Goal: Find specific page/section: Find specific page/section

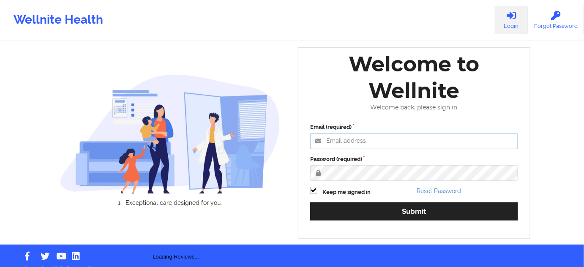
type input "[PERSON_NAME][EMAIL_ADDRESS][PERSON_NAME][DOMAIN_NAME]"
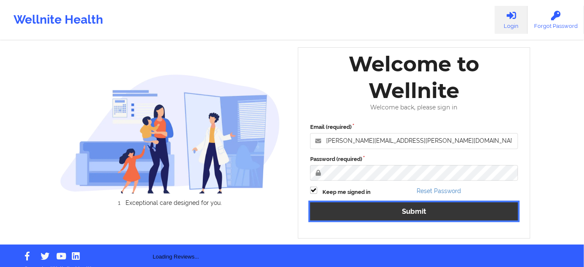
click at [447, 217] on button "Submit" at bounding box center [414, 212] width 208 height 18
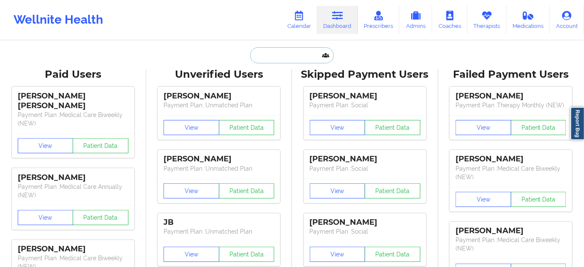
click at [300, 62] on input "text" at bounding box center [292, 55] width 84 height 16
paste input "[PERSON_NAME]"
type input "[PERSON_NAME]"
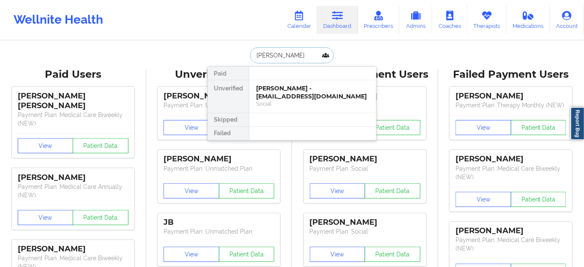
click at [275, 88] on div "[PERSON_NAME] - [EMAIL_ADDRESS][DOMAIN_NAME]" at bounding box center [312, 93] width 113 height 16
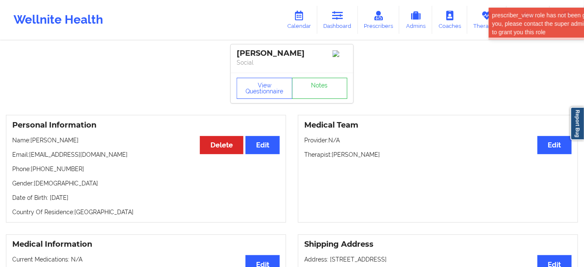
click at [246, 48] on div "[PERSON_NAME] Social" at bounding box center [292, 58] width 123 height 28
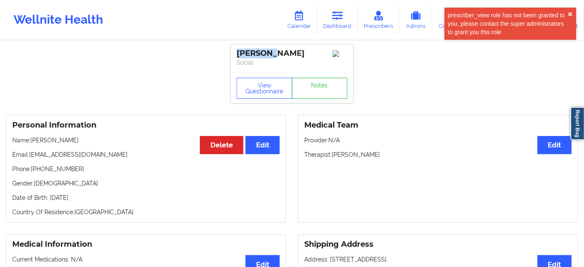
copy div "[PERSON_NAME]"
click at [288, 51] on div "[PERSON_NAME]" at bounding box center [292, 54] width 111 height 10
copy div "[PERSON_NAME]"
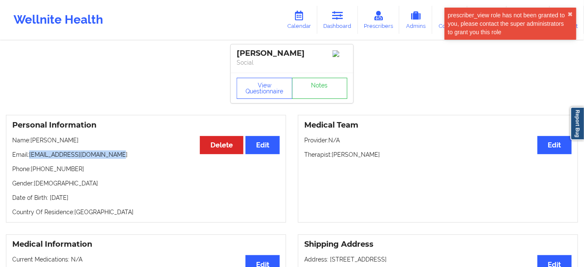
drag, startPoint x: 30, startPoint y: 156, endPoint x: 177, endPoint y: 110, distance: 153.7
click at [149, 153] on div "Personal Information Edit Delete Name: [PERSON_NAME] Email: [EMAIL_ADDRESS][DOM…" at bounding box center [146, 169] width 280 height 108
copy p "[EMAIL_ADDRESS][DOMAIN_NAME]"
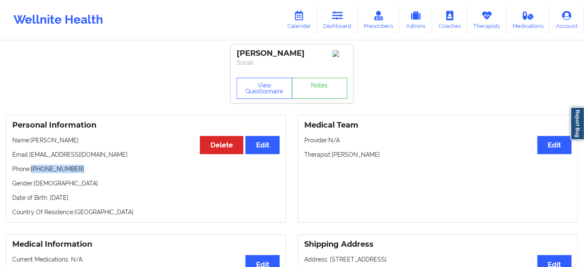
drag, startPoint x: 33, startPoint y: 173, endPoint x: 100, endPoint y: 173, distance: 67.2
click at [100, 173] on p "Phone: [PHONE_NUMBER]" at bounding box center [146, 169] width 268 height 8
copy p "[PHONE_NUMBER]"
click at [315, 87] on link "Notes" at bounding box center [320, 88] width 56 height 21
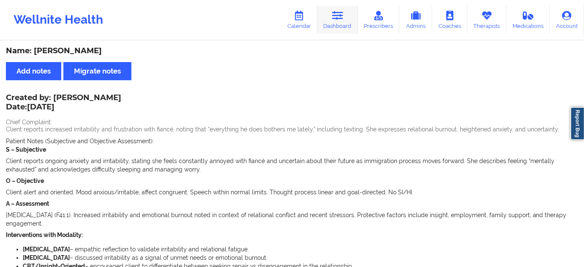
click at [331, 22] on link "Dashboard" at bounding box center [338, 20] width 41 height 28
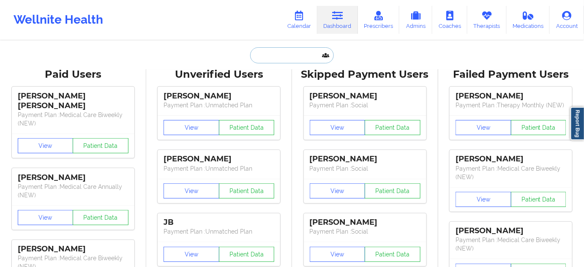
click at [291, 56] on input "text" at bounding box center [292, 55] width 84 height 16
paste input "[PERSON_NAME]"
type input "[PERSON_NAME]"
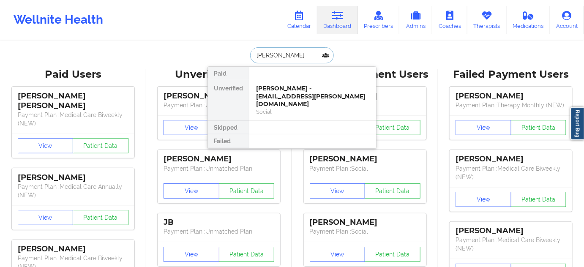
click at [287, 85] on div "[PERSON_NAME] - [EMAIL_ADDRESS][PERSON_NAME][DOMAIN_NAME]" at bounding box center [312, 97] width 113 height 24
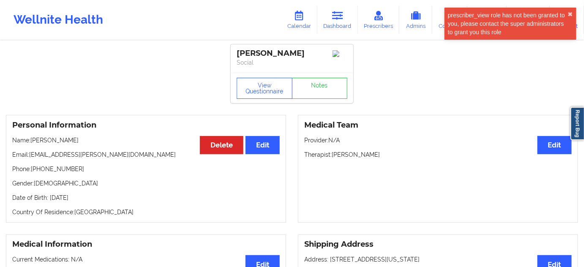
click at [29, 158] on p "Email: [EMAIL_ADDRESS][PERSON_NAME][DOMAIN_NAME]" at bounding box center [146, 155] width 268 height 8
drag, startPoint x: 30, startPoint y: 157, endPoint x: 122, endPoint y: 154, distance: 91.4
click at [121, 154] on p "Email: [EMAIL_ADDRESS][PERSON_NAME][DOMAIN_NAME]" at bounding box center [146, 155] width 268 height 8
copy p "[EMAIL_ADDRESS][PERSON_NAME][DOMAIN_NAME]"
click at [258, 52] on div "[PERSON_NAME]" at bounding box center [292, 54] width 111 height 10
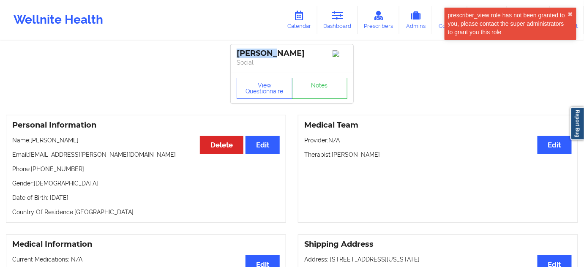
click at [258, 52] on div "[PERSON_NAME]" at bounding box center [292, 54] width 111 height 10
copy div "CARHSEA"
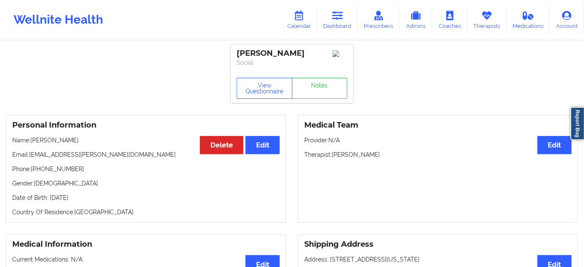
click at [307, 62] on p "Social" at bounding box center [292, 62] width 111 height 8
click at [308, 57] on div "[PERSON_NAME]" at bounding box center [292, 54] width 111 height 10
copy div "[PERSON_NAME]"
drag, startPoint x: 31, startPoint y: 156, endPoint x: 136, endPoint y: 138, distance: 106.4
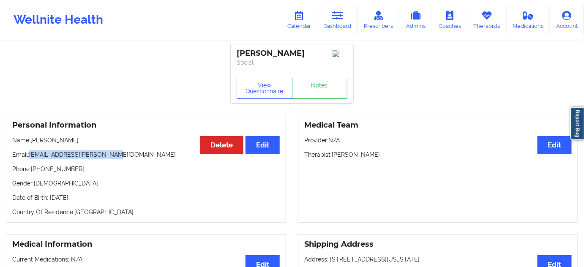
click at [109, 152] on div "Personal Information Edit Delete Name: [PERSON_NAME] Email: [PERSON_NAME][EMAIL…" at bounding box center [146, 169] width 280 height 108
copy p "[EMAIL_ADDRESS][PERSON_NAME][DOMAIN_NAME]"
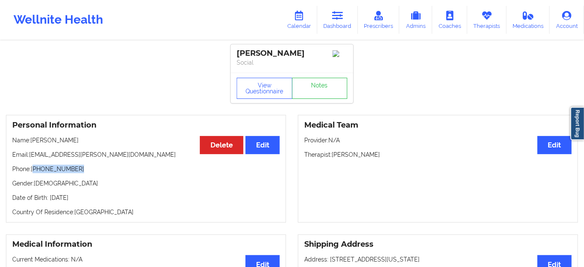
drag, startPoint x: 34, startPoint y: 173, endPoint x: 93, endPoint y: 170, distance: 59.7
click at [93, 170] on p "Phone: [PHONE_NUMBER]" at bounding box center [146, 169] width 268 height 8
drag, startPoint x: 33, startPoint y: 171, endPoint x: 103, endPoint y: 170, distance: 70.6
click at [103, 170] on p "Phone: [PHONE_NUMBER]" at bounding box center [146, 169] width 268 height 8
copy p "[PHONE_NUMBER]"
